Goal: Task Accomplishment & Management: Manage account settings

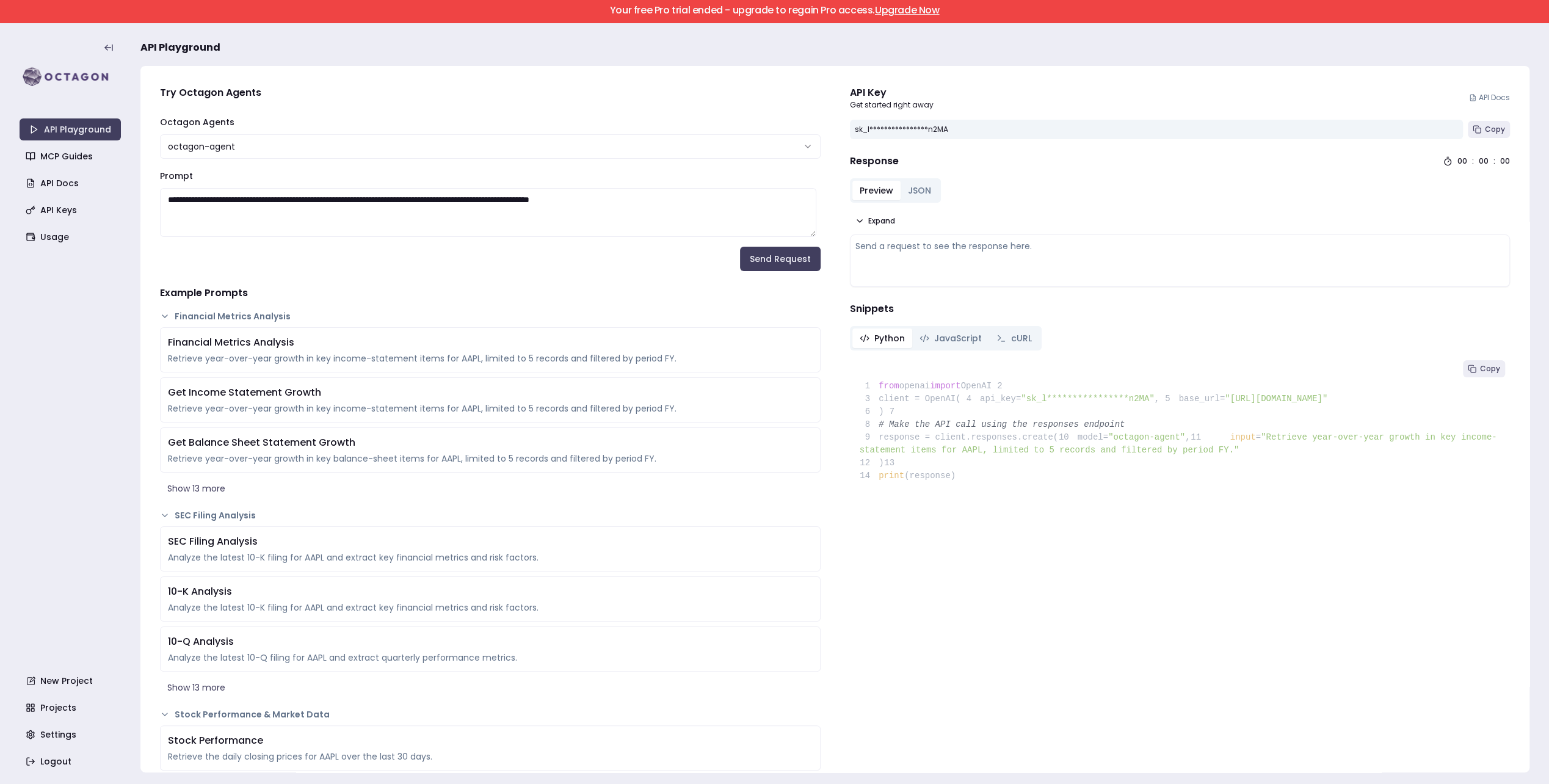
click at [901, 7] on link "Upgrade Now" at bounding box center [907, 10] width 64 height 14
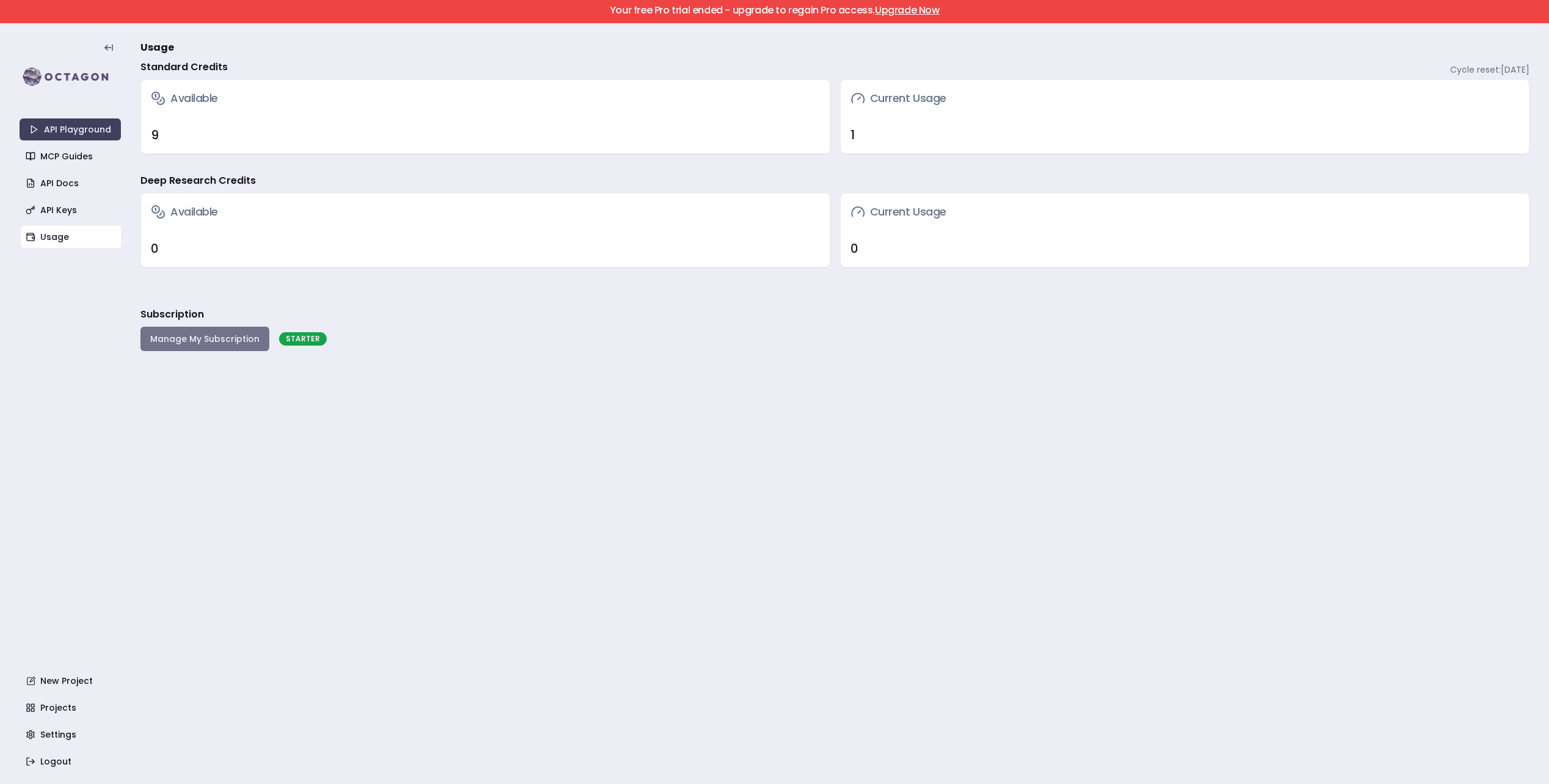
click at [206, 343] on button "Manage My Subscription" at bounding box center [205, 339] width 129 height 24
